Goal: Information Seeking & Learning: Learn about a topic

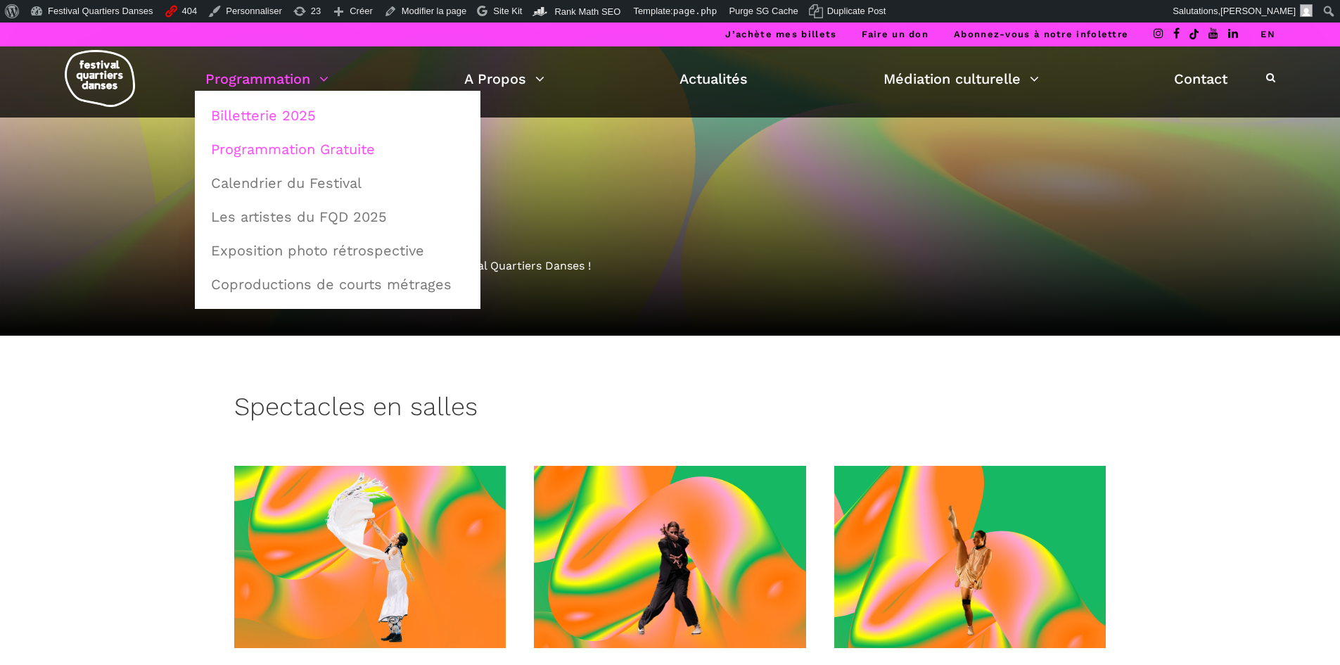
click at [304, 154] on link "Programmation Gratuite" at bounding box center [338, 149] width 270 height 32
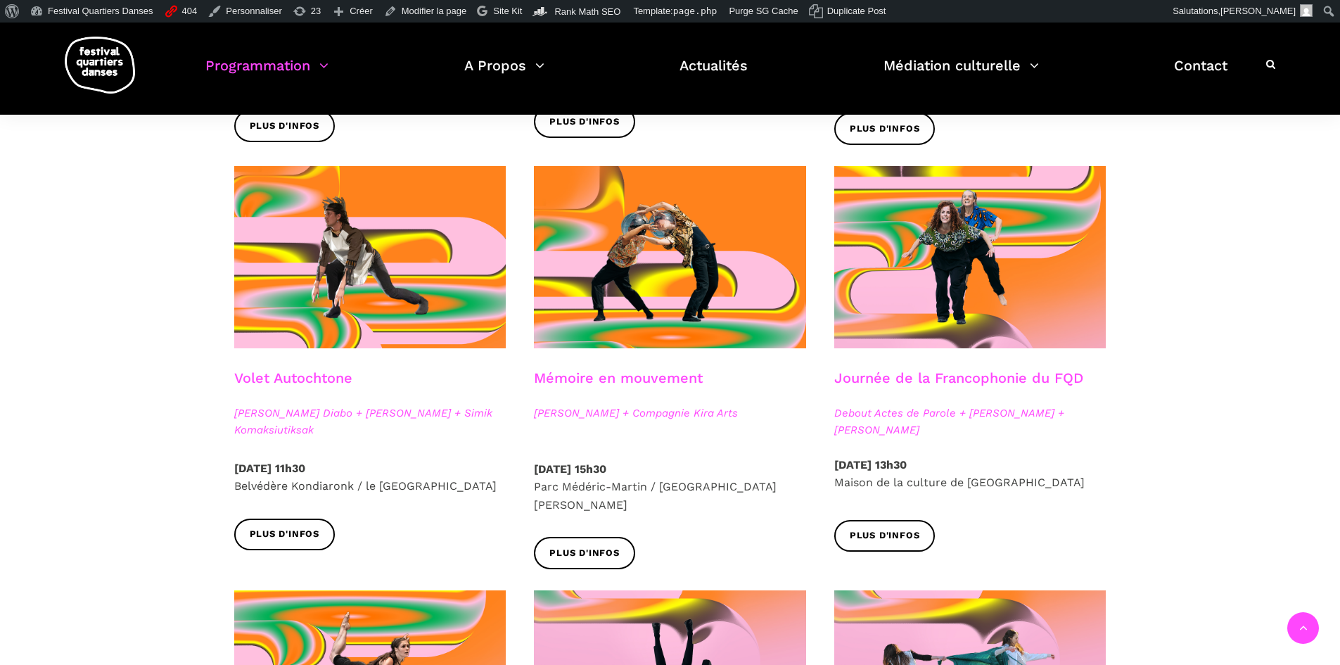
scroll to position [352, 0]
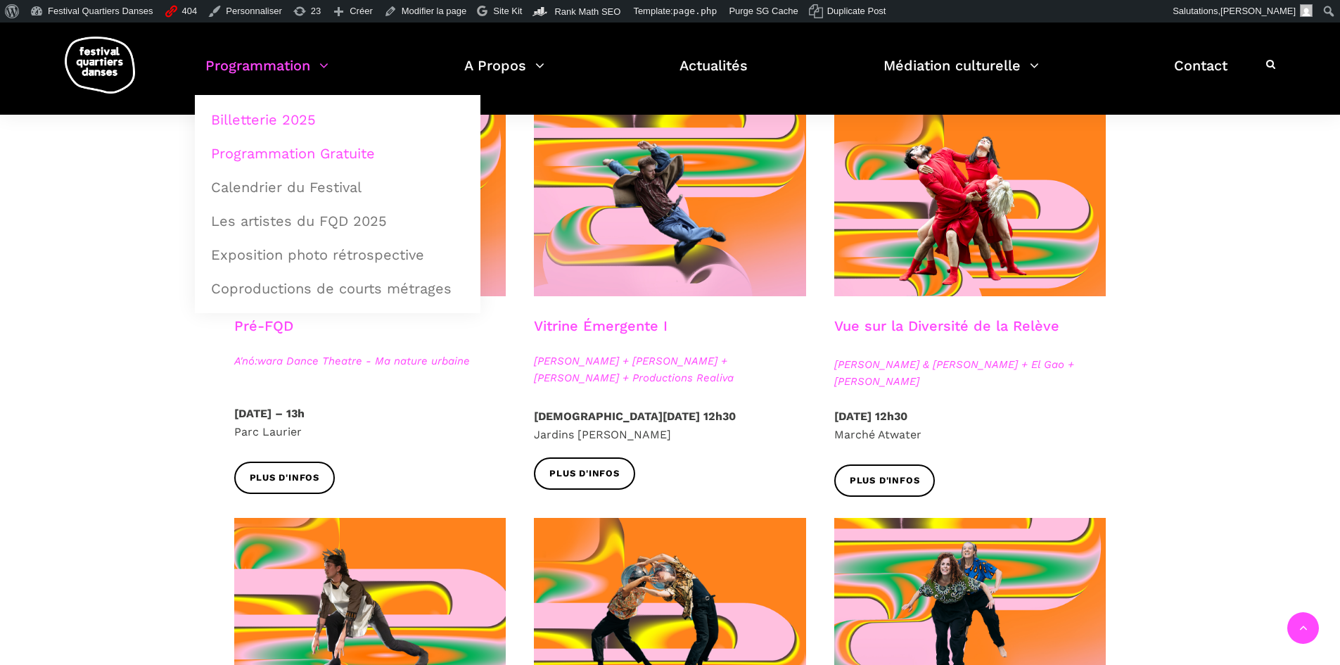
click at [270, 117] on link "Billetterie 2025" at bounding box center [338, 119] width 270 height 32
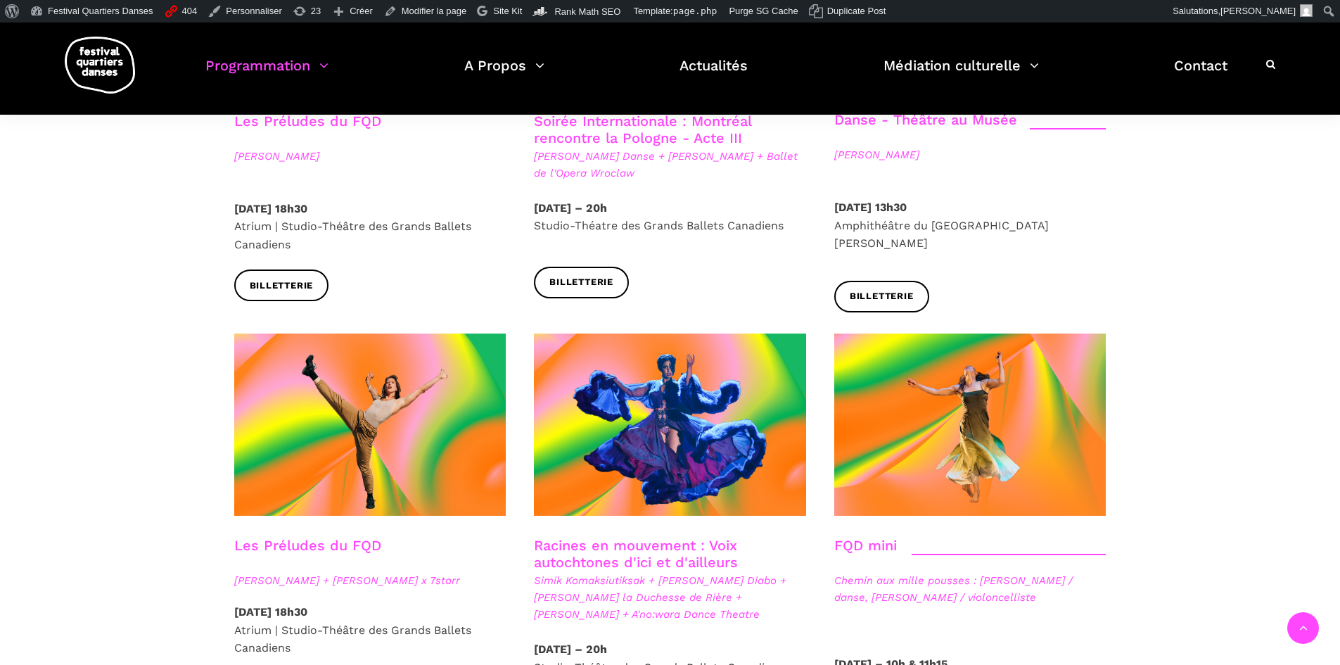
scroll to position [1688, 0]
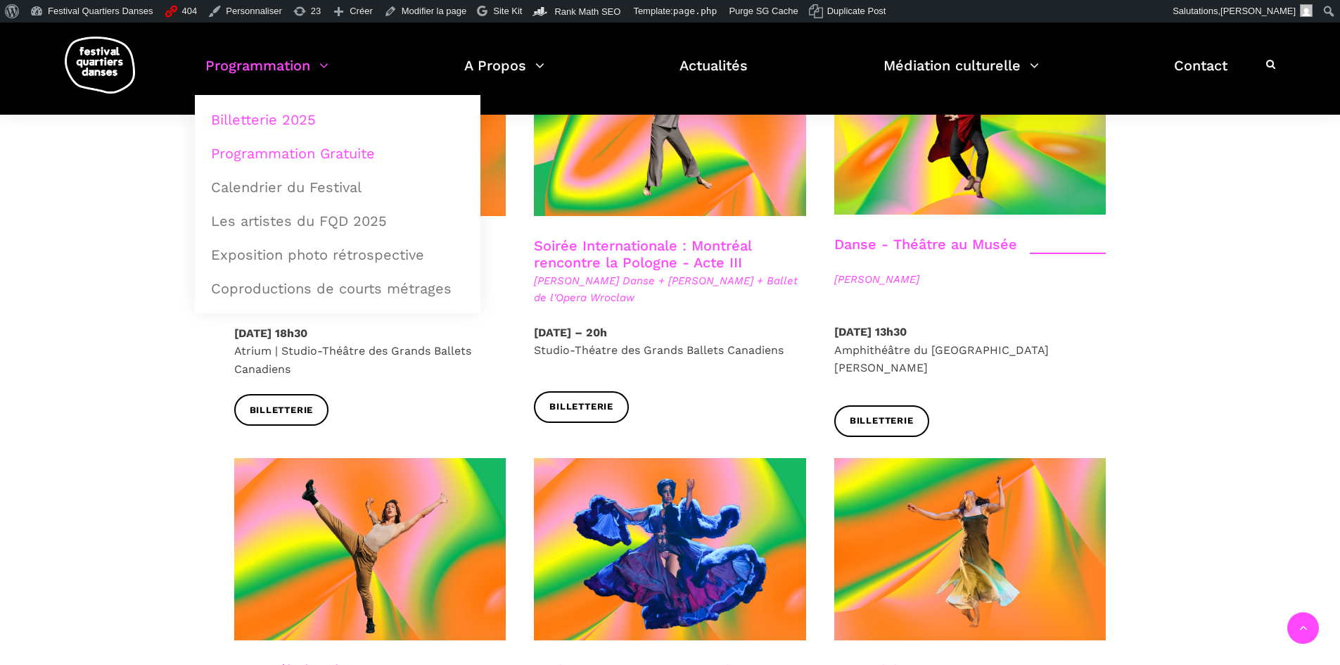
click at [274, 158] on link "Programmation Gratuite" at bounding box center [338, 153] width 270 height 32
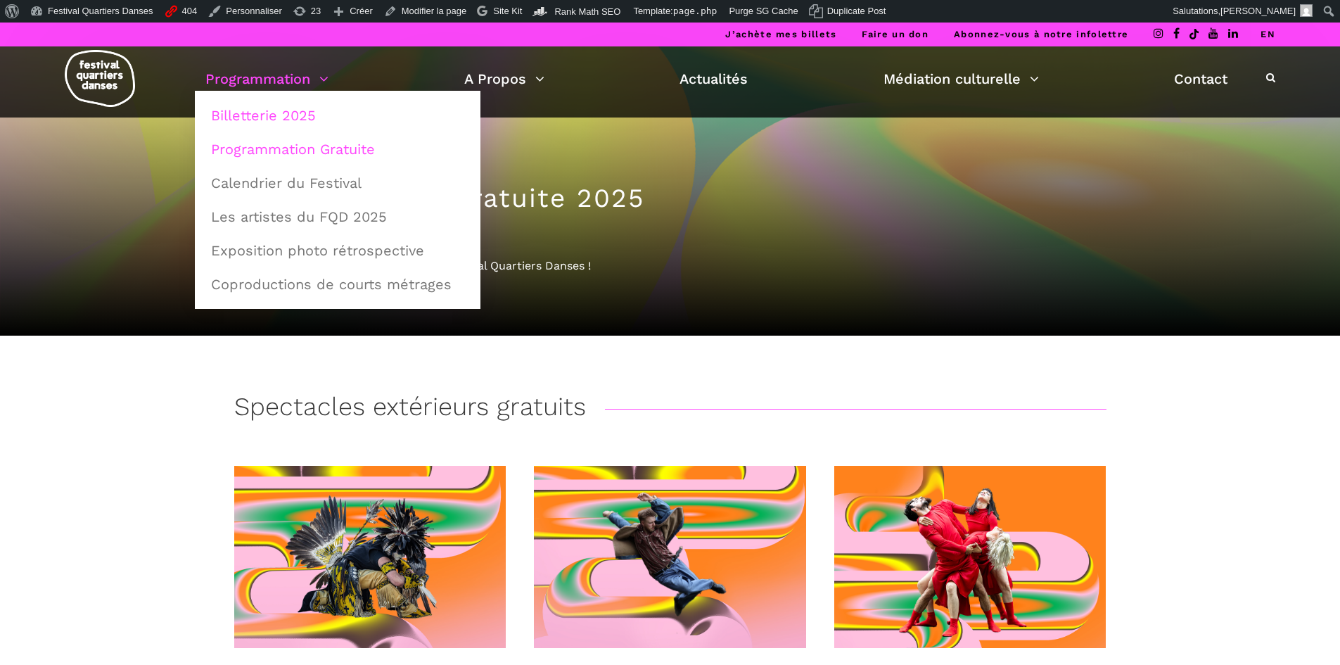
click at [293, 119] on link "Billetterie 2025" at bounding box center [338, 115] width 270 height 32
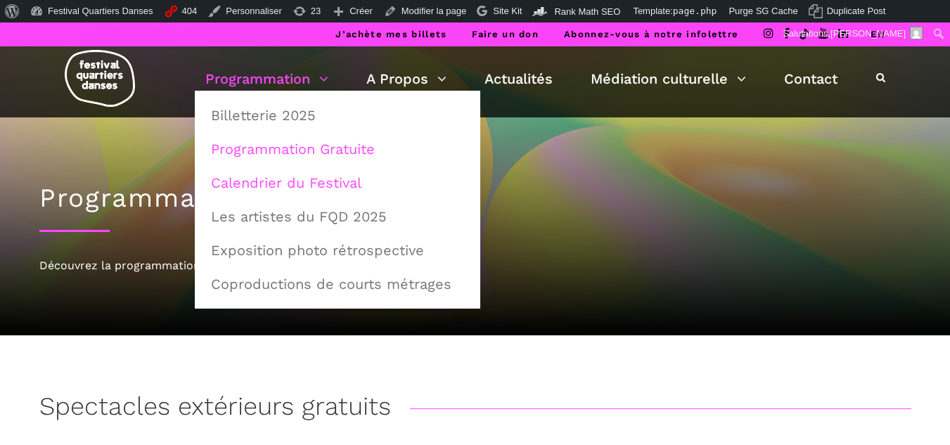
click at [264, 188] on link "Calendrier du Festival" at bounding box center [338, 183] width 270 height 32
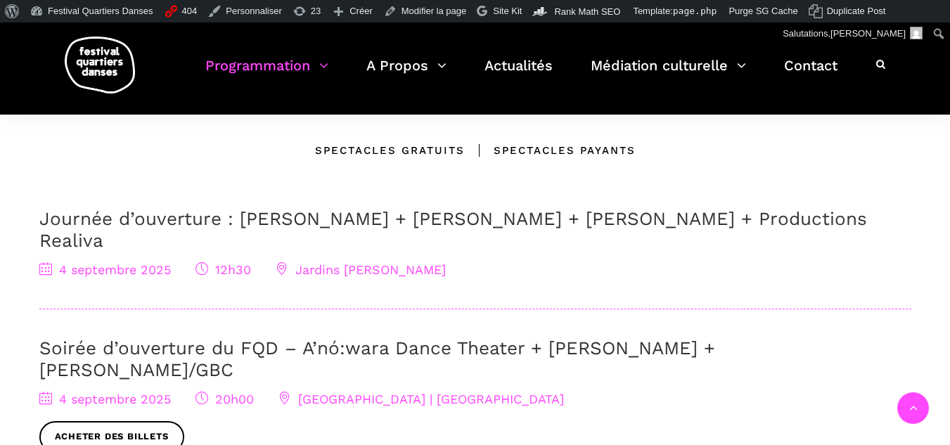
scroll to position [422, 0]
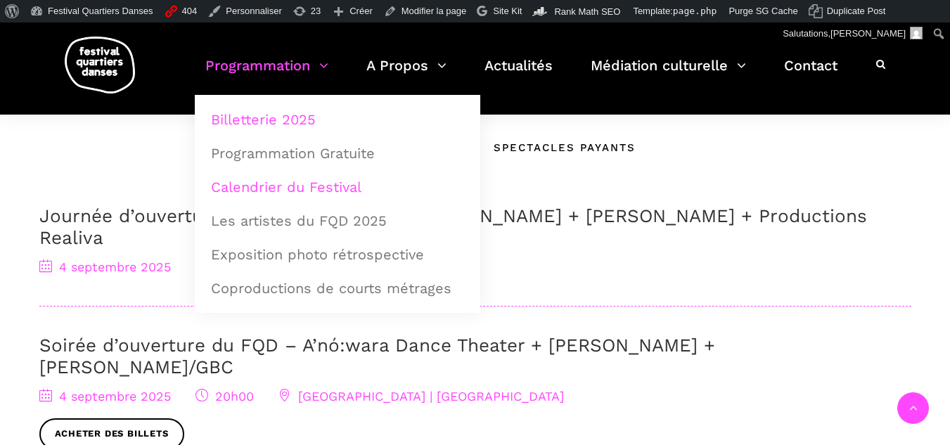
click at [265, 110] on link "Billetterie 2025" at bounding box center [338, 119] width 270 height 32
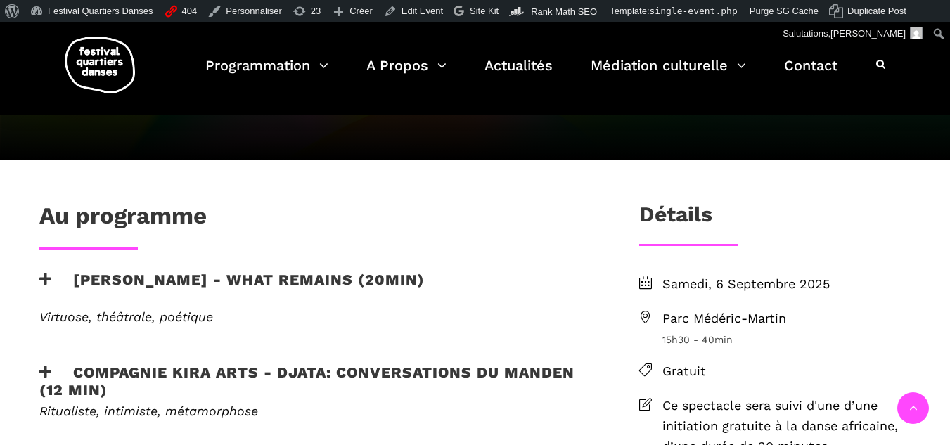
scroll to position [352, 0]
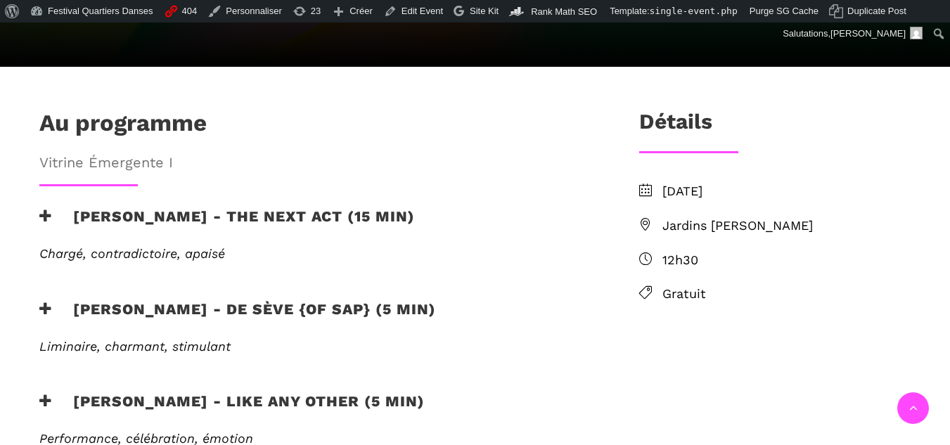
scroll to position [422, 0]
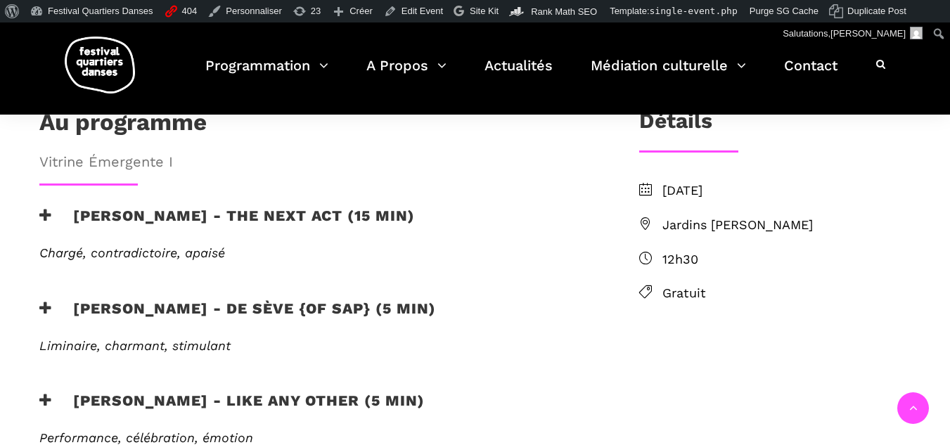
click at [87, 207] on h3 "Jake poloz - the next act (15 min)" at bounding box center [227, 224] width 376 height 35
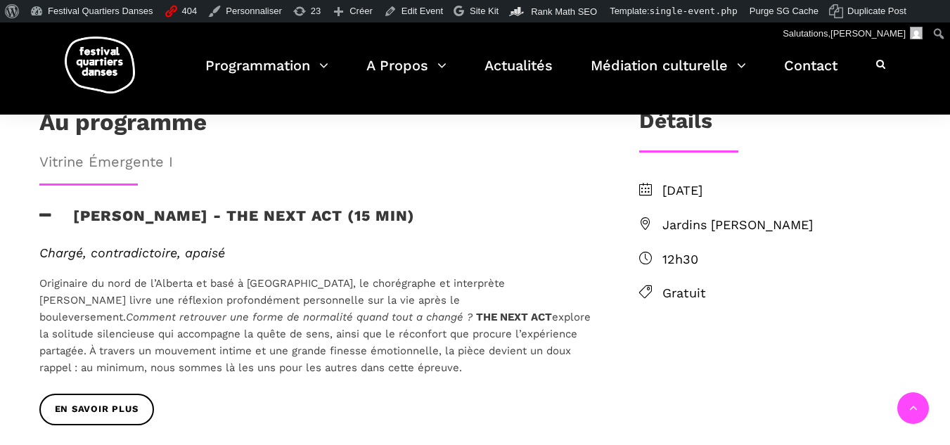
scroll to position [563, 0]
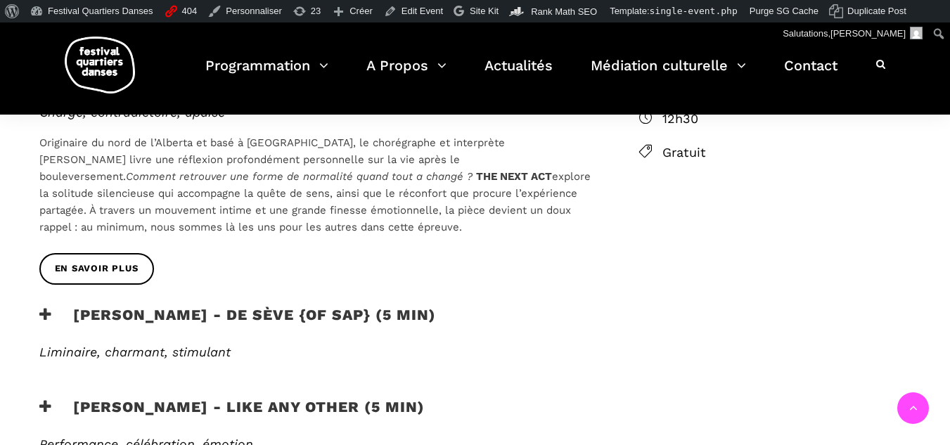
click at [174, 255] on div "EN SAVOIR PLUS" at bounding box center [316, 279] width 583 height 53
click at [160, 306] on h3 "Lamont - de sève {of sap} (5 min)" at bounding box center [237, 323] width 397 height 35
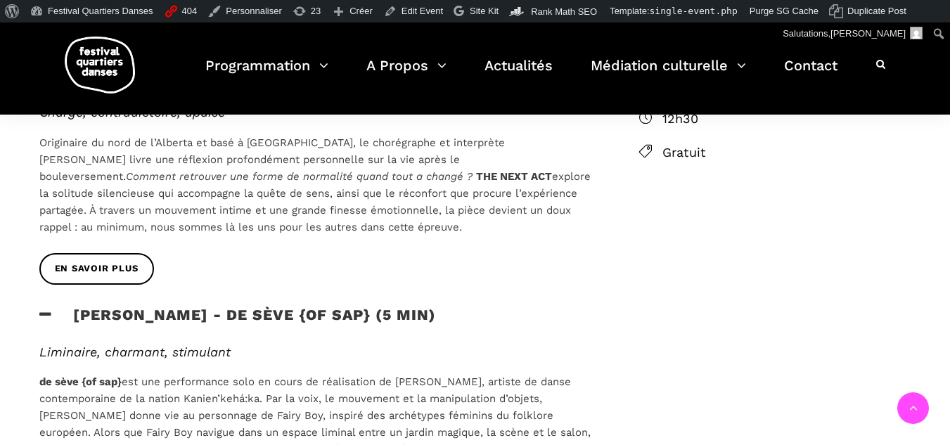
scroll to position [633, 0]
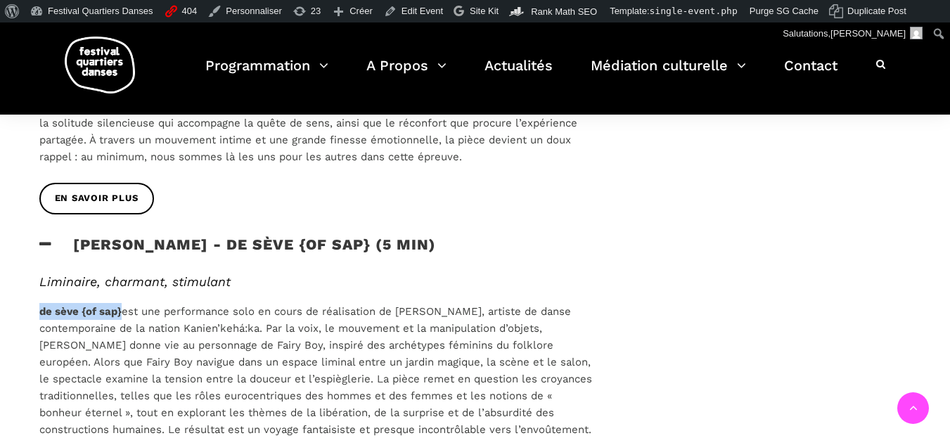
drag, startPoint x: 37, startPoint y: 263, endPoint x: 120, endPoint y: 267, distance: 82.4
click at [120, 274] on div "Liminaire, charmant, stimulant de sève {of sap} est une performance solo en cou…" at bounding box center [316, 365] width 583 height 182
copy strong "de sève {of sap}"
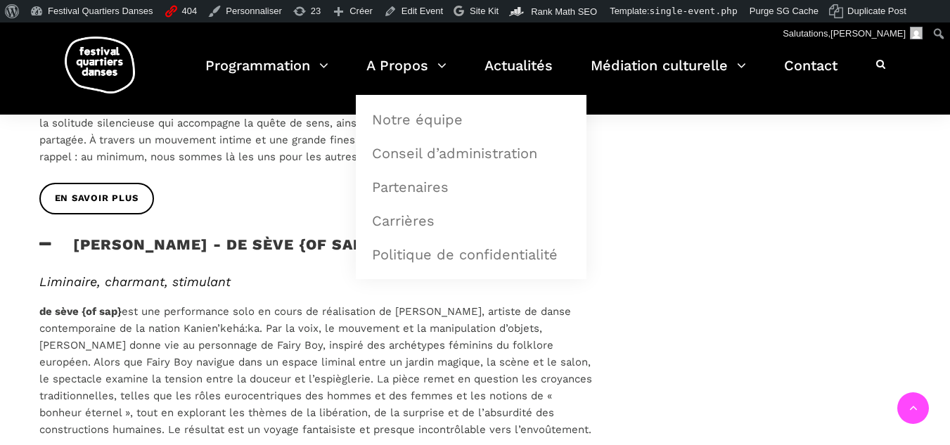
click at [238, 236] on h3 "Lamont - de sève {of sap} (5 min)" at bounding box center [237, 253] width 397 height 35
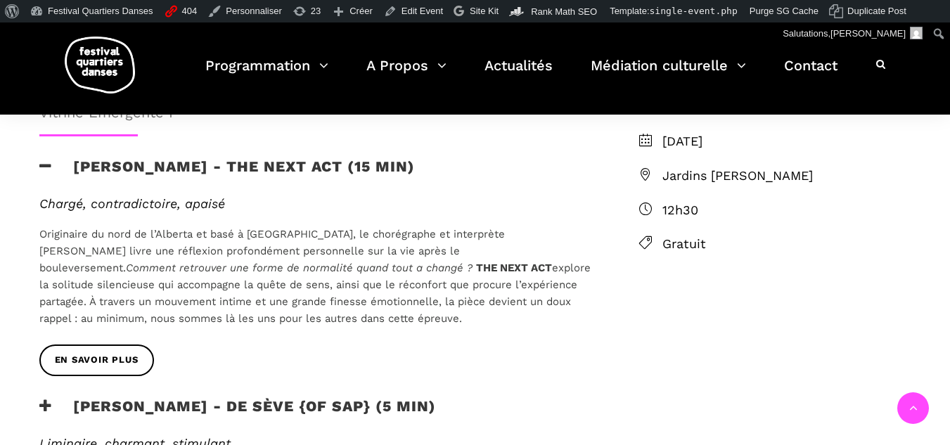
scroll to position [352, 0]
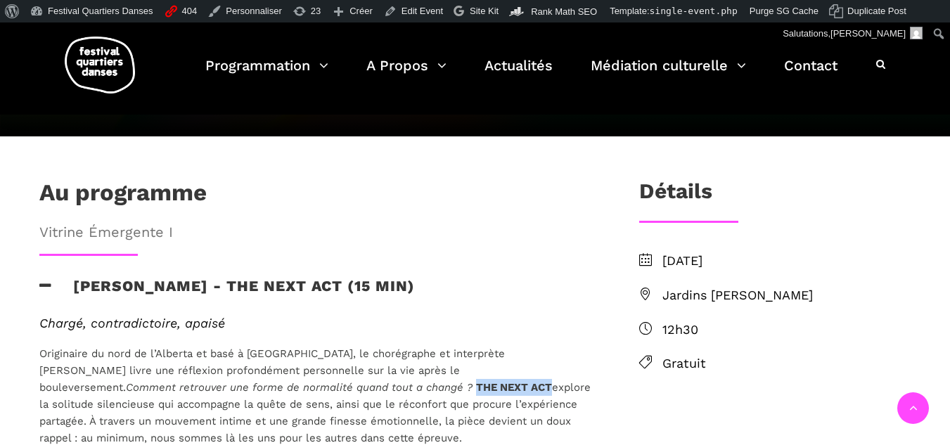
drag, startPoint x: 214, startPoint y: 341, endPoint x: 285, endPoint y: 337, distance: 71.1
click at [476, 381] on strong "THE NEXT ACT" at bounding box center [514, 387] width 76 height 13
copy strong "THE NEXT ACT"
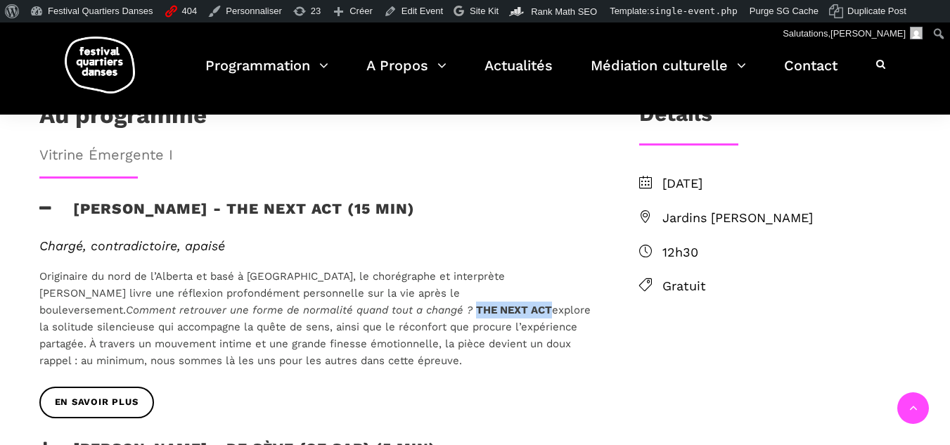
scroll to position [633, 0]
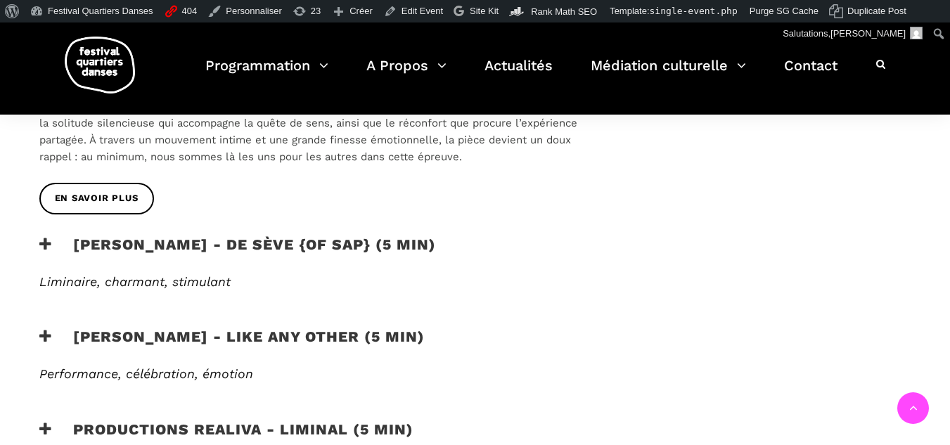
click at [303, 328] on h3 "Morgane Guillou - Like any other (5 min)" at bounding box center [232, 345] width 386 height 35
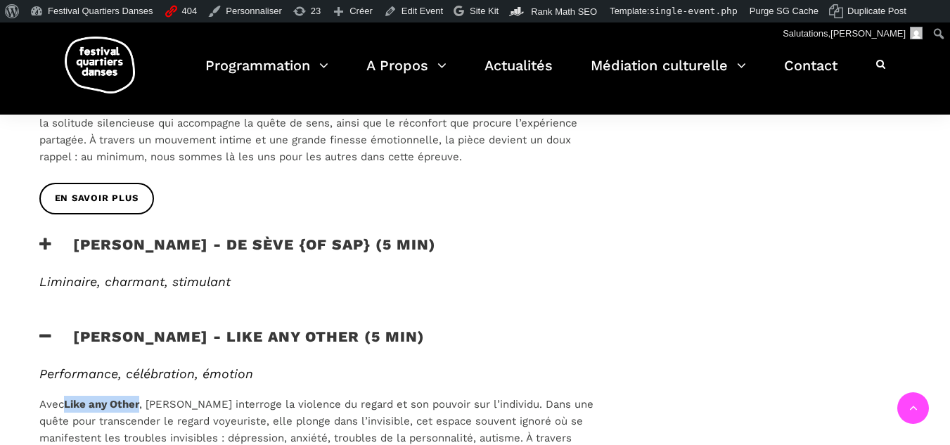
drag, startPoint x: 68, startPoint y: 355, endPoint x: 141, endPoint y: 360, distance: 74.1
click at [139, 398] on strong "Like any Other" at bounding box center [101, 404] width 75 height 13
copy strong "Like any Other"
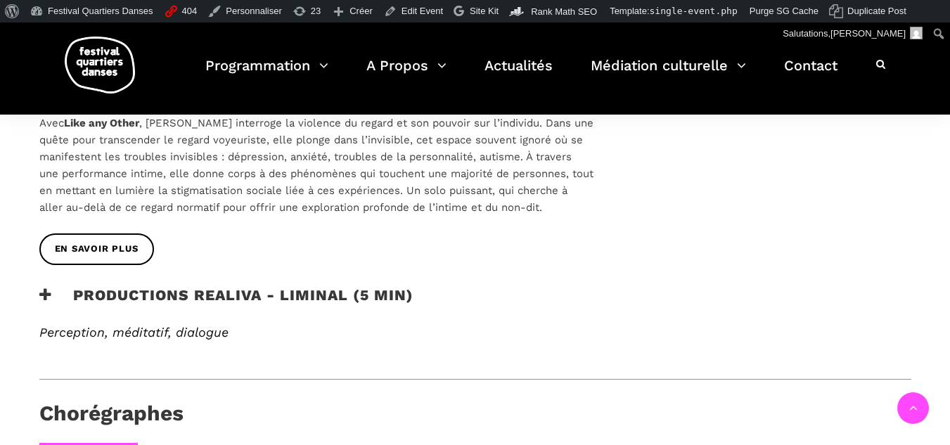
click at [206, 286] on h3 "Productions Realiva - Liminal (5 min)" at bounding box center [226, 303] width 374 height 35
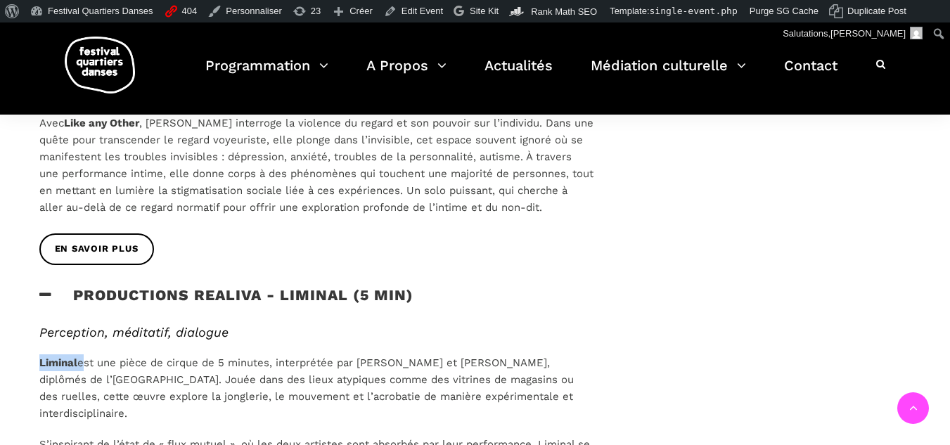
drag, startPoint x: 79, startPoint y: 313, endPoint x: 29, endPoint y: 308, distance: 50.9
click at [29, 325] on div "Perception, méditatif, dialogue Liminal est une pièce de cirque de 5 minutes, i…" at bounding box center [316, 414] width 583 height 179
copy span "Liminal"
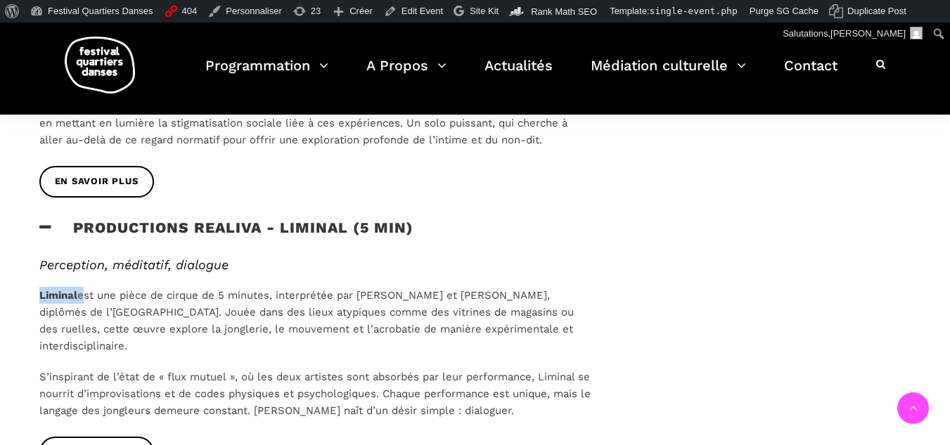
scroll to position [985, 0]
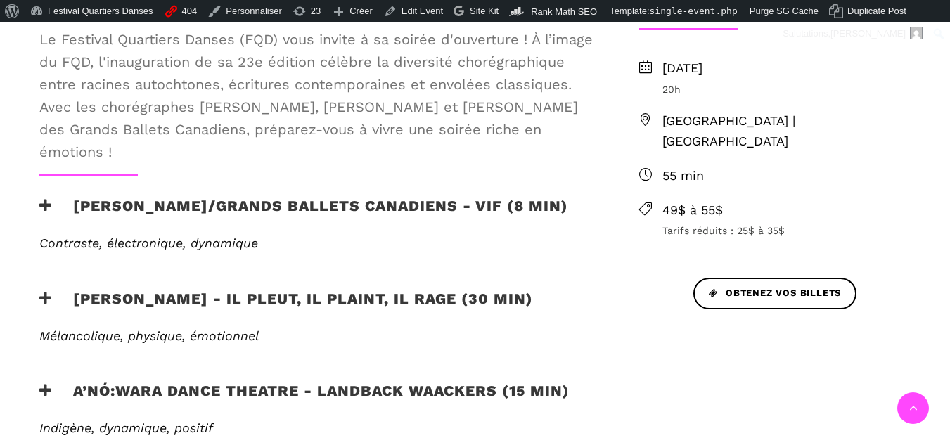
scroll to position [633, 0]
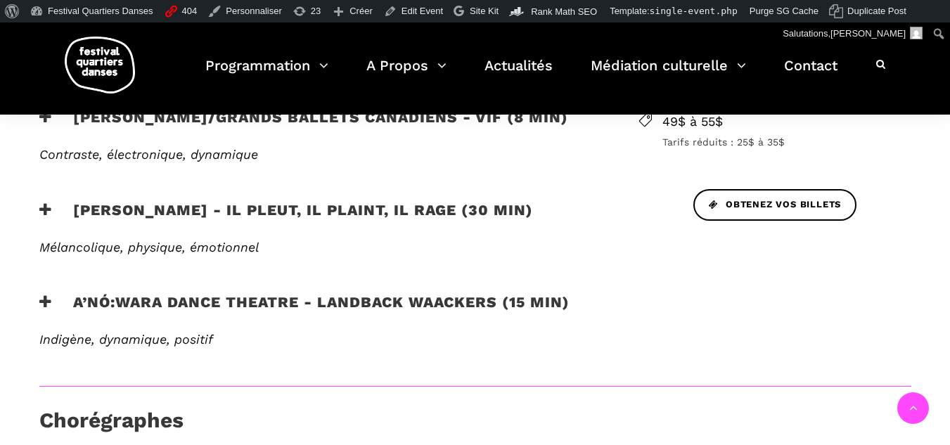
click at [324, 222] on h3 "[PERSON_NAME] - Il pleut, il plaint, il rage (30 min)" at bounding box center [286, 218] width 494 height 35
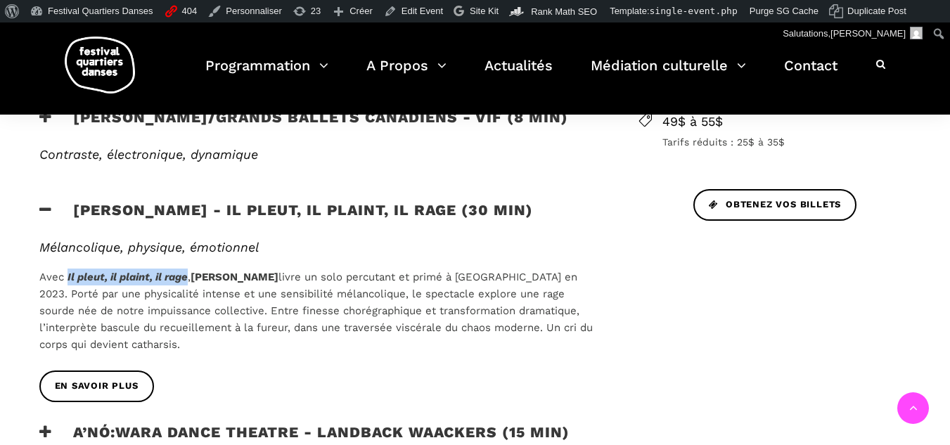
drag, startPoint x: 78, startPoint y: 274, endPoint x: 189, endPoint y: 270, distance: 111.2
click at [189, 270] on p "Avec Il pleut, il plaint, il rage , [PERSON_NAME] livre un solo percutant et pr…" at bounding box center [316, 311] width 554 height 84
copy icon "Il pleut, il plaint, il rage"
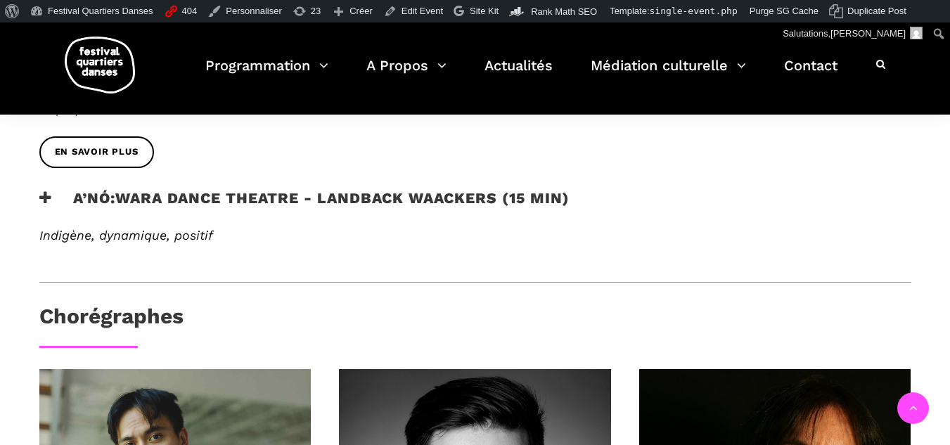
scroll to position [844, 0]
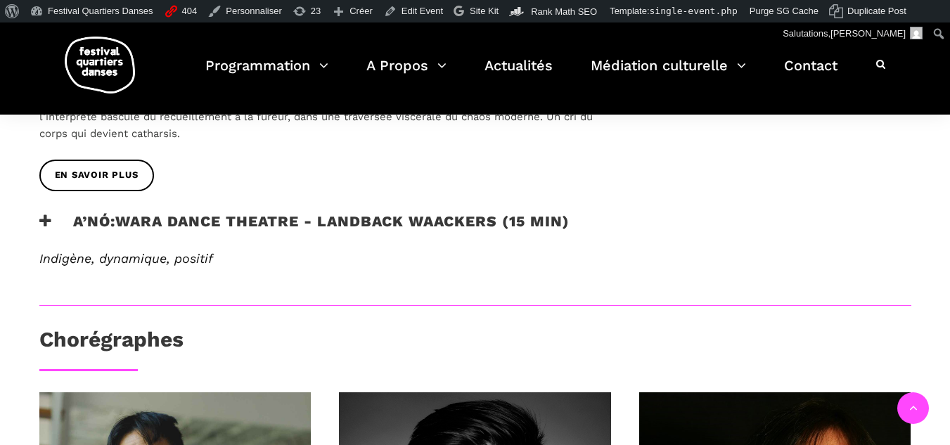
click at [241, 224] on h3 "A’nó:wara Dance Theatre - Landback Waackers (15 min)" at bounding box center [304, 229] width 530 height 35
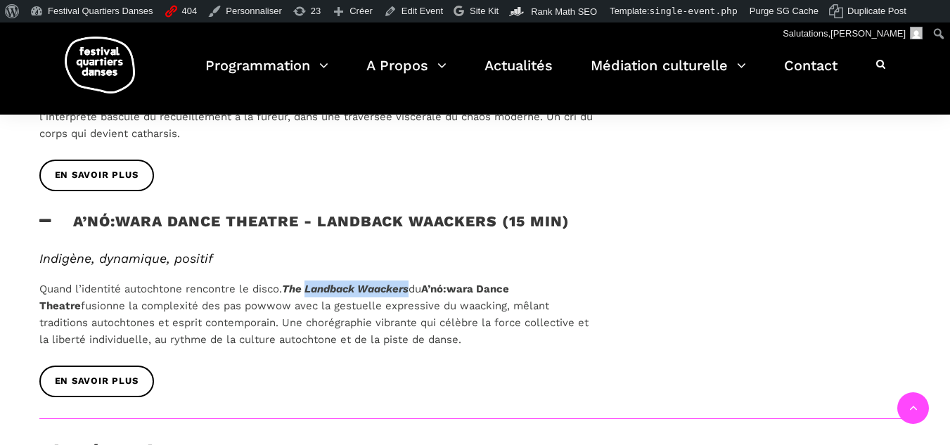
drag, startPoint x: 313, startPoint y: 287, endPoint x: 413, endPoint y: 288, distance: 99.9
click at [409, 288] on icon "The Landback Waackers" at bounding box center [345, 289] width 127 height 13
copy icon "Landback Waackers"
